Goal: Task Accomplishment & Management: Use online tool/utility

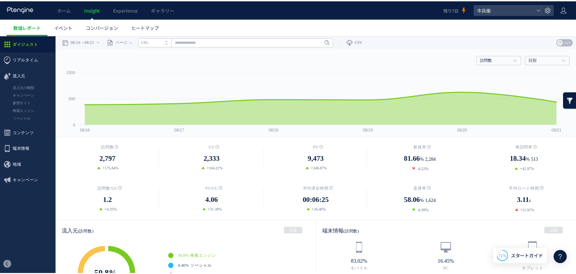
scroll to position [184, 0]
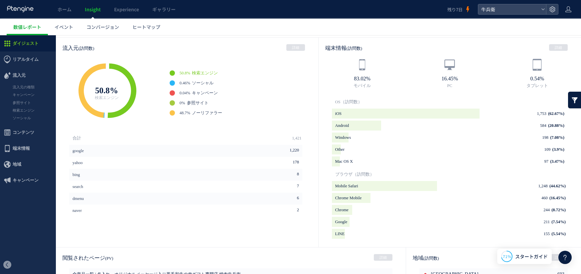
click at [25, 9] on use at bounding box center [20, 9] width 26 height 6
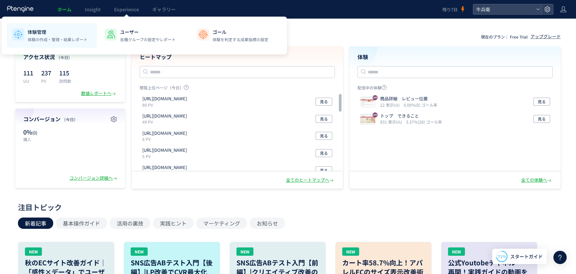
click at [39, 35] on div "体験管理 体験の作成・管理・結果レポート" at bounding box center [58, 36] width 60 height 14
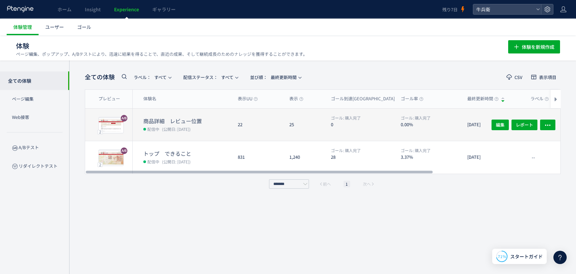
click at [373, 135] on dl "ゴール: 購入完了 0" at bounding box center [363, 128] width 65 height 26
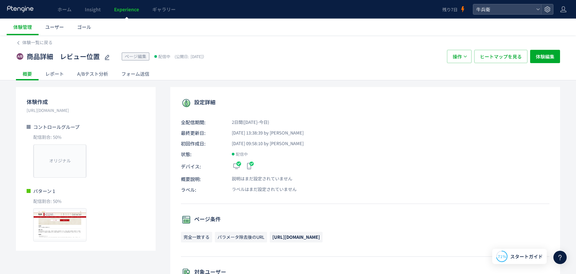
click at [77, 76] on div "A/Bテスト分析" at bounding box center [93, 73] width 44 height 13
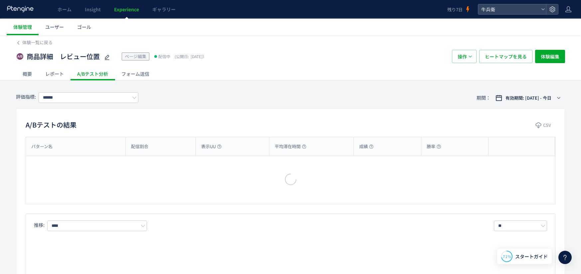
type input "****"
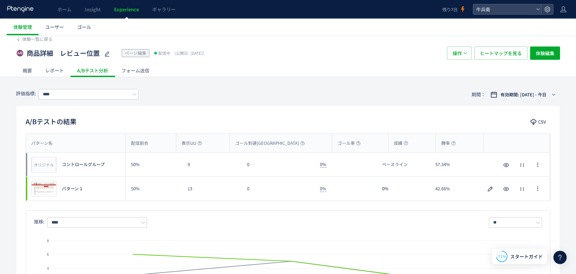
scroll to position [10, 0]
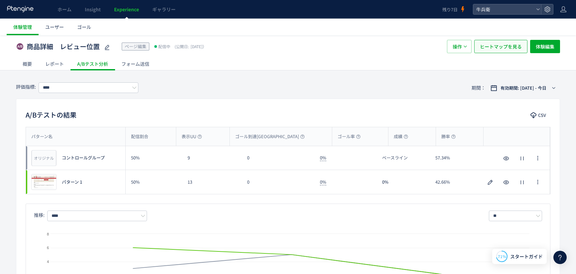
click at [502, 45] on span "ヒートマップを見る" at bounding box center [501, 46] width 42 height 13
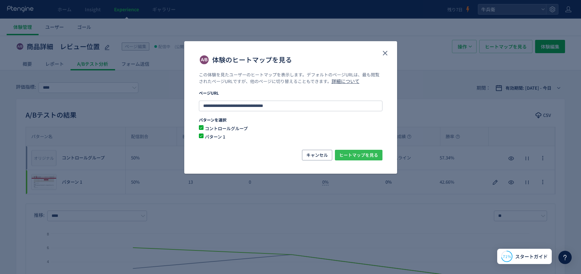
click at [376, 159] on span "ヒートマップを見る" at bounding box center [358, 155] width 39 height 11
click at [386, 53] on icon "close" at bounding box center [385, 53] width 8 height 8
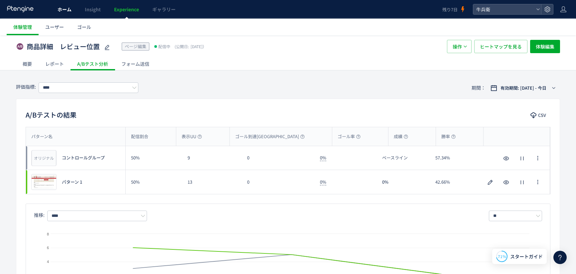
click at [61, 18] on link "ホーム" at bounding box center [64, 9] width 27 height 19
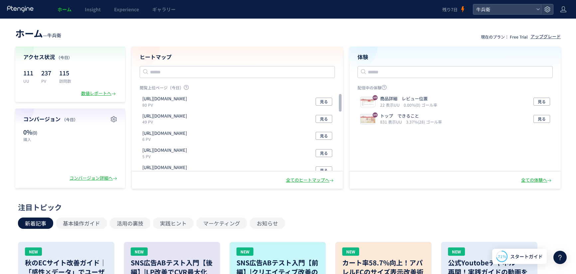
click at [131, 32] on header "ホーム — 牛兵衛 現在のプラン： Free Trial アップグレード" at bounding box center [288, 32] width 546 height 15
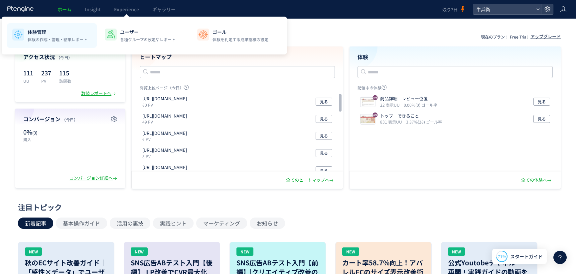
click at [80, 31] on p "体験管理" at bounding box center [58, 32] width 60 height 7
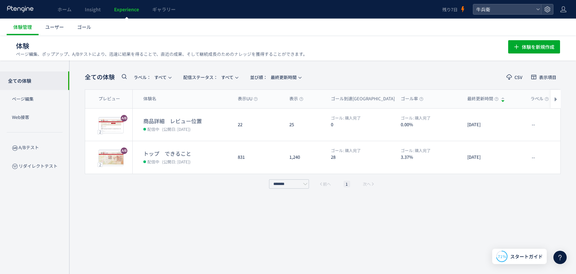
scroll to position [0, 0]
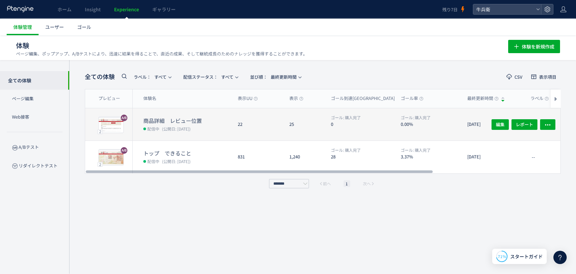
click at [343, 115] on span "ゴール: 購入完了" at bounding box center [346, 118] width 30 height 6
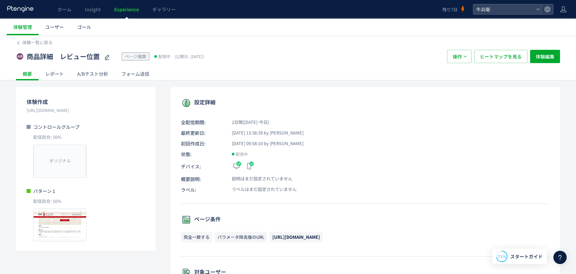
click at [91, 78] on div "A/Bテスト分析" at bounding box center [93, 73] width 44 height 13
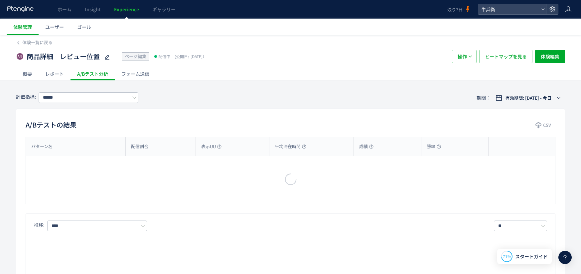
type input "****"
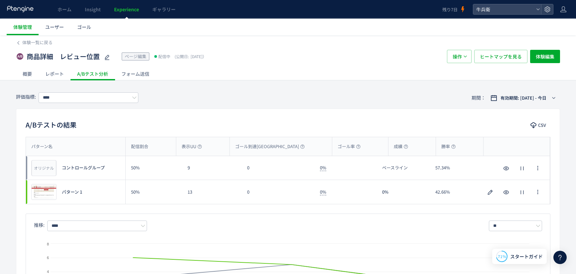
click at [26, 13] on div at bounding box center [21, 9] width 28 height 19
click at [29, 9] on icon at bounding box center [21, 9] width 28 height 7
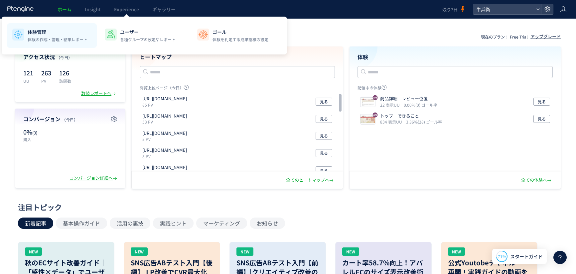
click at [82, 31] on p "体験管理" at bounding box center [58, 32] width 60 height 7
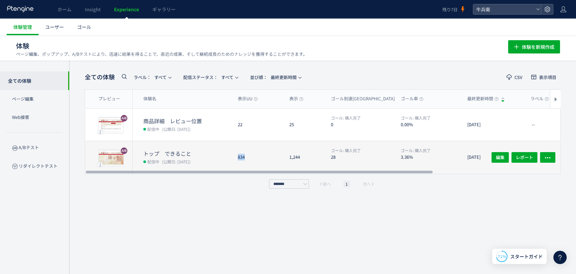
click at [258, 153] on div "834" at bounding box center [259, 157] width 52 height 33
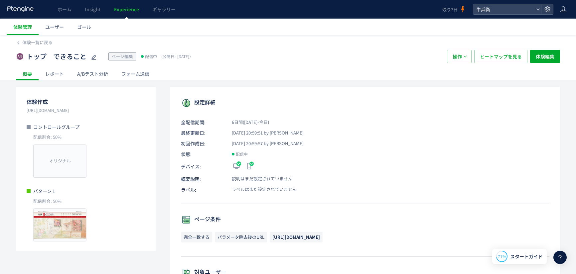
click at [80, 74] on div "A/Bテスト分析" at bounding box center [93, 73] width 44 height 13
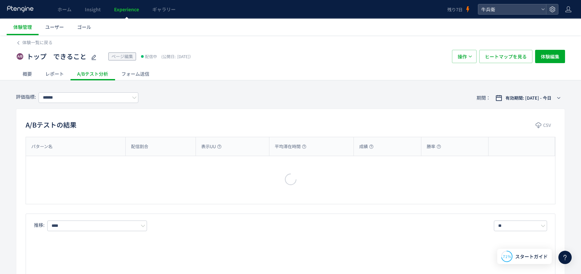
type input "****"
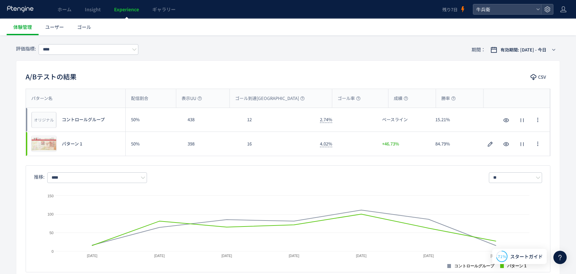
scroll to position [47, 0]
